Goal: Task Accomplishment & Management: Manage account settings

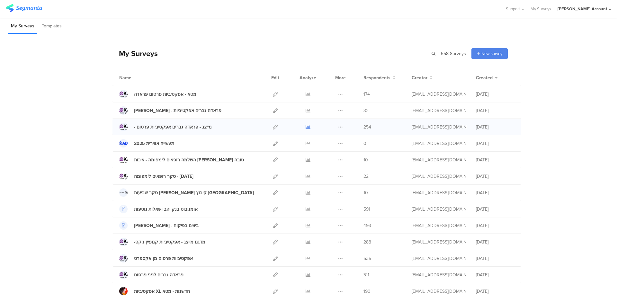
click at [306, 126] on icon at bounding box center [308, 126] width 5 height 5
click at [307, 175] on icon at bounding box center [308, 176] width 5 height 5
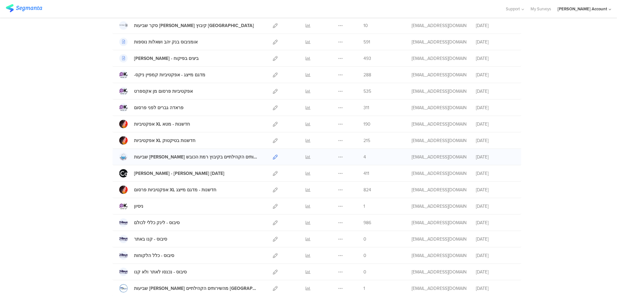
click at [273, 156] on icon at bounding box center [275, 156] width 5 height 5
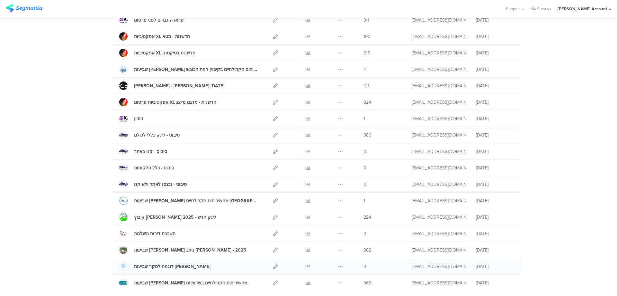
scroll to position [255, 0]
click at [306, 246] on link at bounding box center [308, 249] width 5 height 16
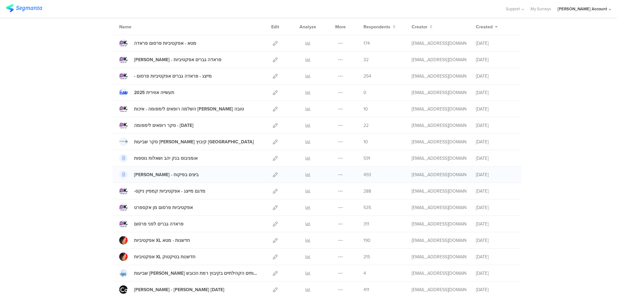
scroll to position [0, 0]
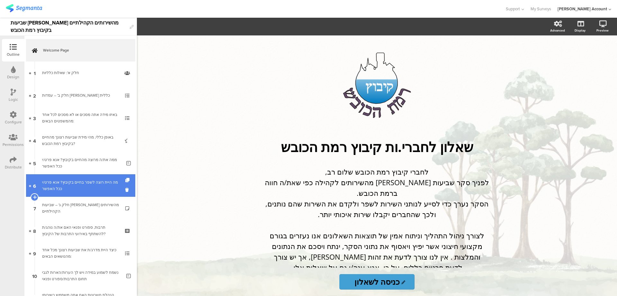
scroll to position [473, 0]
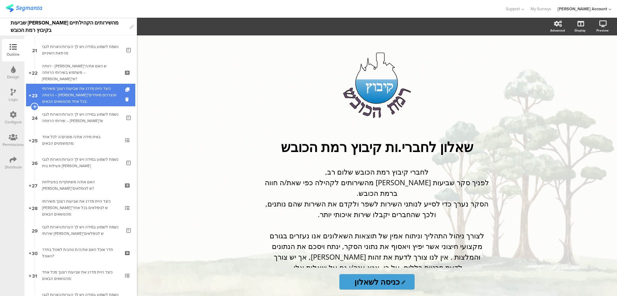
click at [84, 97] on div "כיצד היית מדרג את שביעות רצונך משירותי הרווחה – ברו"ש/צרכים מיוחדים בכל אחד מהנ…" at bounding box center [80, 94] width 77 height 19
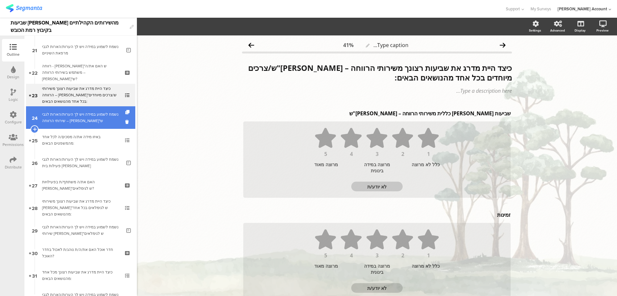
click at [83, 119] on div "נשמח לשמוע במידה ויש לך הערות/הארות לגבי שירותי הרווחה – ברו"ש" at bounding box center [81, 117] width 79 height 13
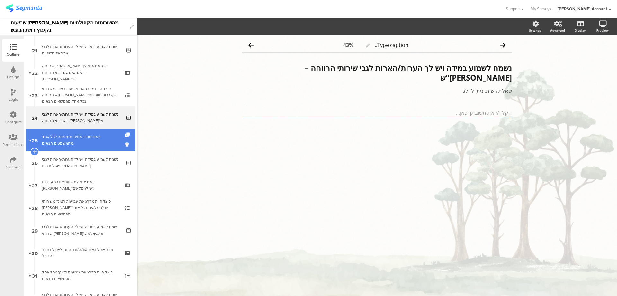
click at [83, 134] on div "באיזו מידה את/ה מסכים/ה לכל אחד מהמשפטים הבאים:" at bounding box center [80, 139] width 77 height 13
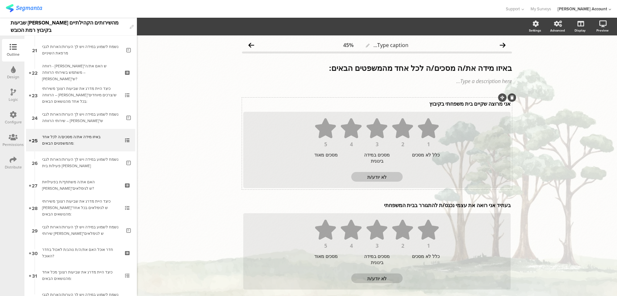
click at [439, 104] on div "אני מרוצה שקיים בית משפחתי בקיבוץ אני מרוצה שקיים בית משפחתי בקיבוץ" at bounding box center [377, 103] width 271 height 10
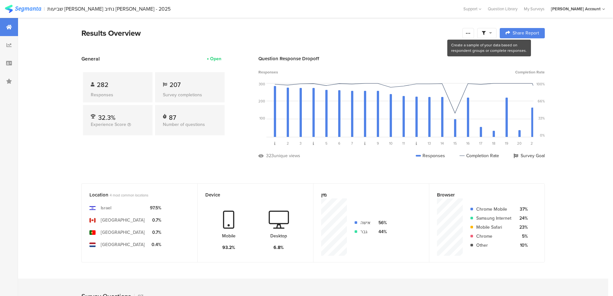
click at [491, 33] on icon at bounding box center [490, 33] width 3 height 5
click at [522, 49] on span at bounding box center [520, 51] width 10 height 5
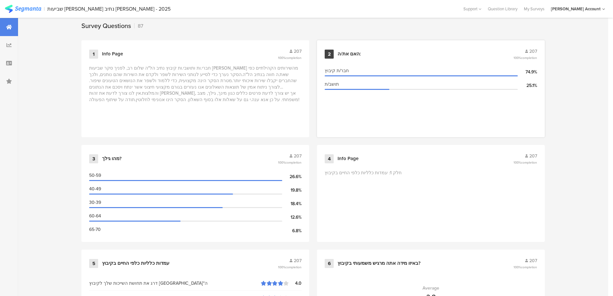
scroll to position [300, 0]
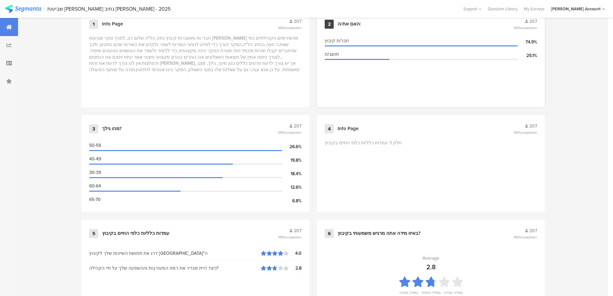
click at [359, 24] on div "האם את/ה:" at bounding box center [348, 24] width 23 height 6
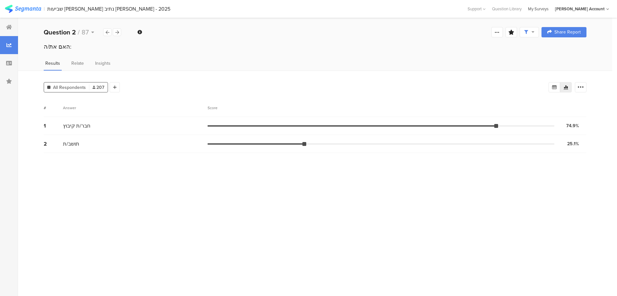
click at [552, 9] on div "My Surveys" at bounding box center [538, 9] width 27 height 6
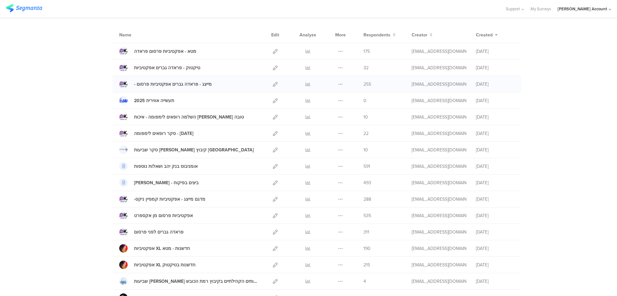
scroll to position [129, 0]
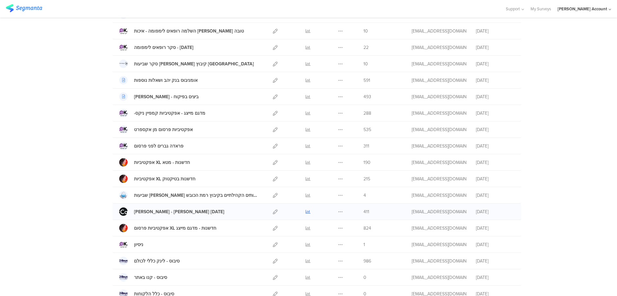
click at [306, 211] on icon at bounding box center [308, 211] width 5 height 5
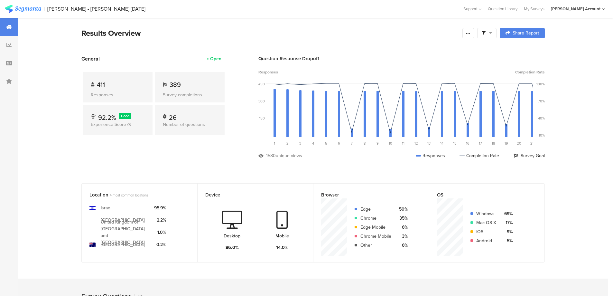
click at [488, 30] on span at bounding box center [486, 33] width 10 height 6
click at [524, 50] on span at bounding box center [520, 51] width 10 height 5
click at [470, 33] on icon at bounding box center [467, 33] width 5 height 5
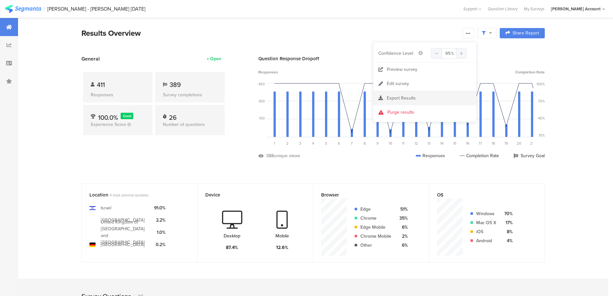
click at [414, 99] on span "Export Results" at bounding box center [401, 98] width 29 height 7
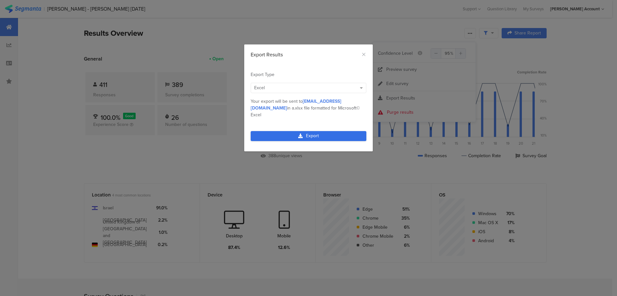
click at [320, 131] on link "Export" at bounding box center [309, 136] width 116 height 10
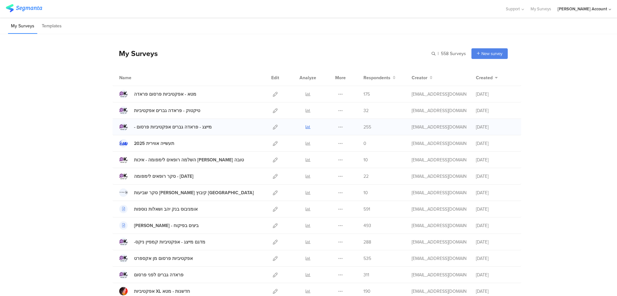
click at [306, 127] on icon at bounding box center [308, 126] width 5 height 5
